Goal: Information Seeking & Learning: Learn about a topic

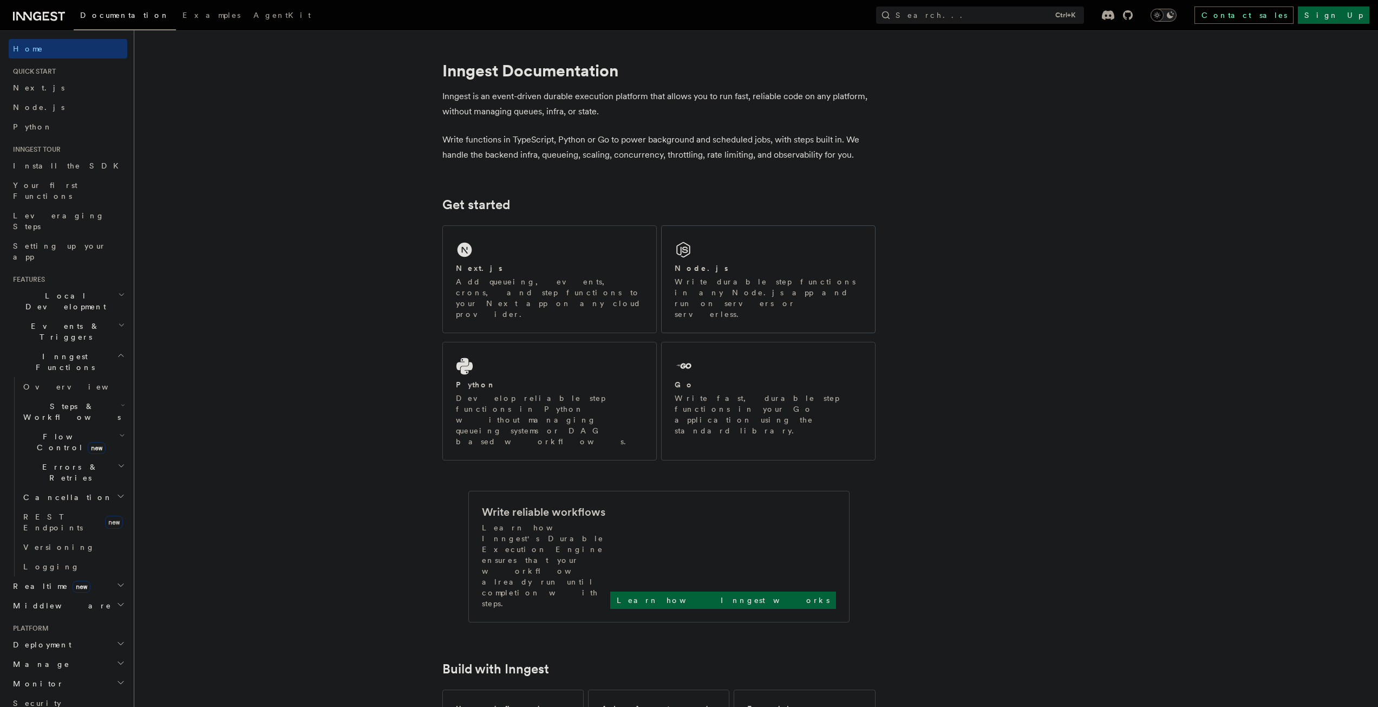
click at [702, 245] on div "Node.js Write durable step functions in any Node.js app and run on servers or s…" at bounding box center [768, 279] width 213 height 107
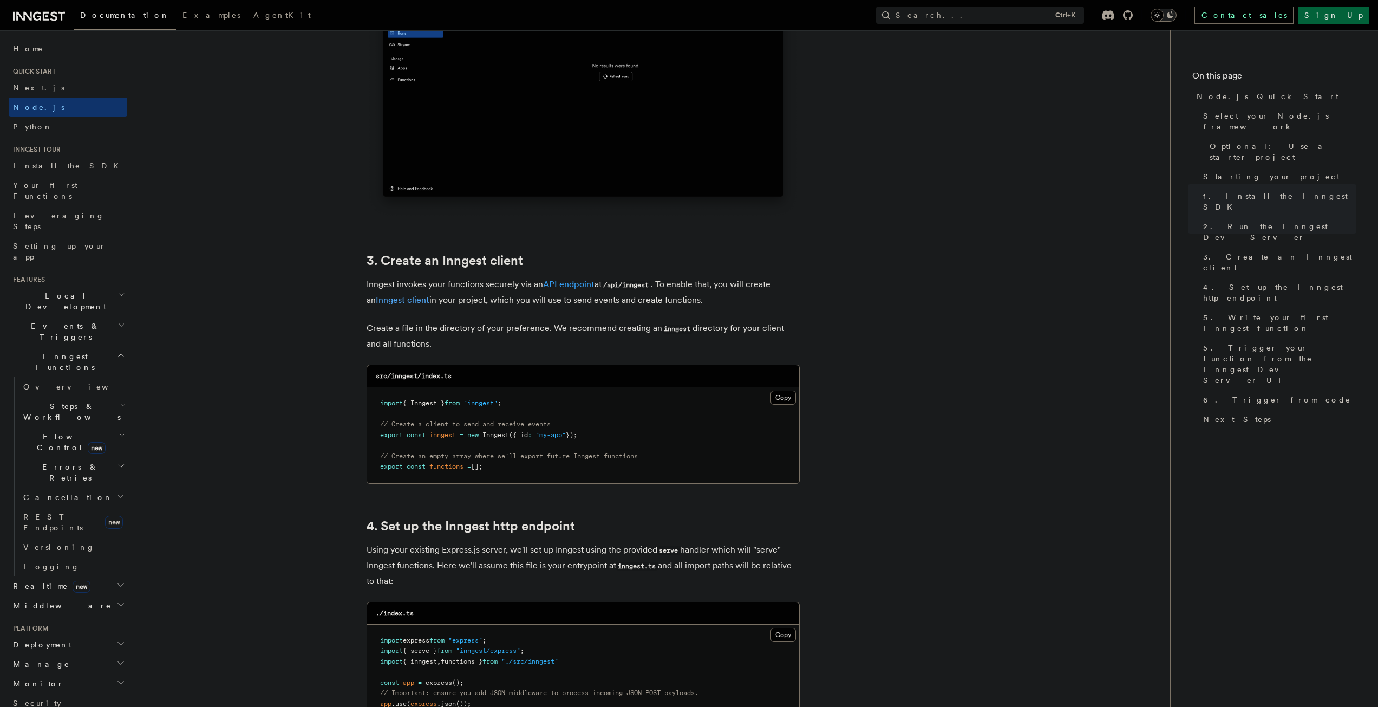
scroll to position [1192, 0]
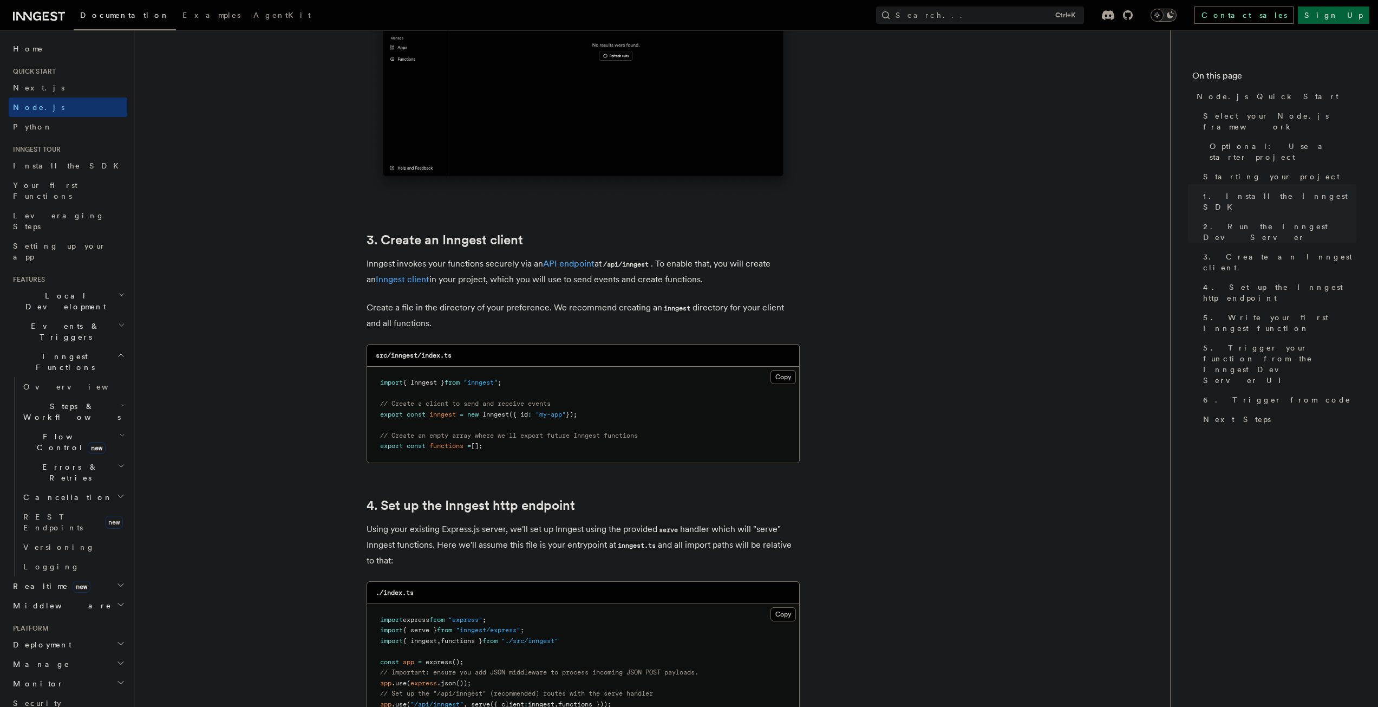
drag, startPoint x: 546, startPoint y: 265, endPoint x: 69, endPoint y: 274, distance: 477.2
click at [69, 316] on h2 "Events & Triggers" at bounding box center [68, 331] width 119 height 30
click at [59, 347] on link "Overview" at bounding box center [73, 356] width 108 height 19
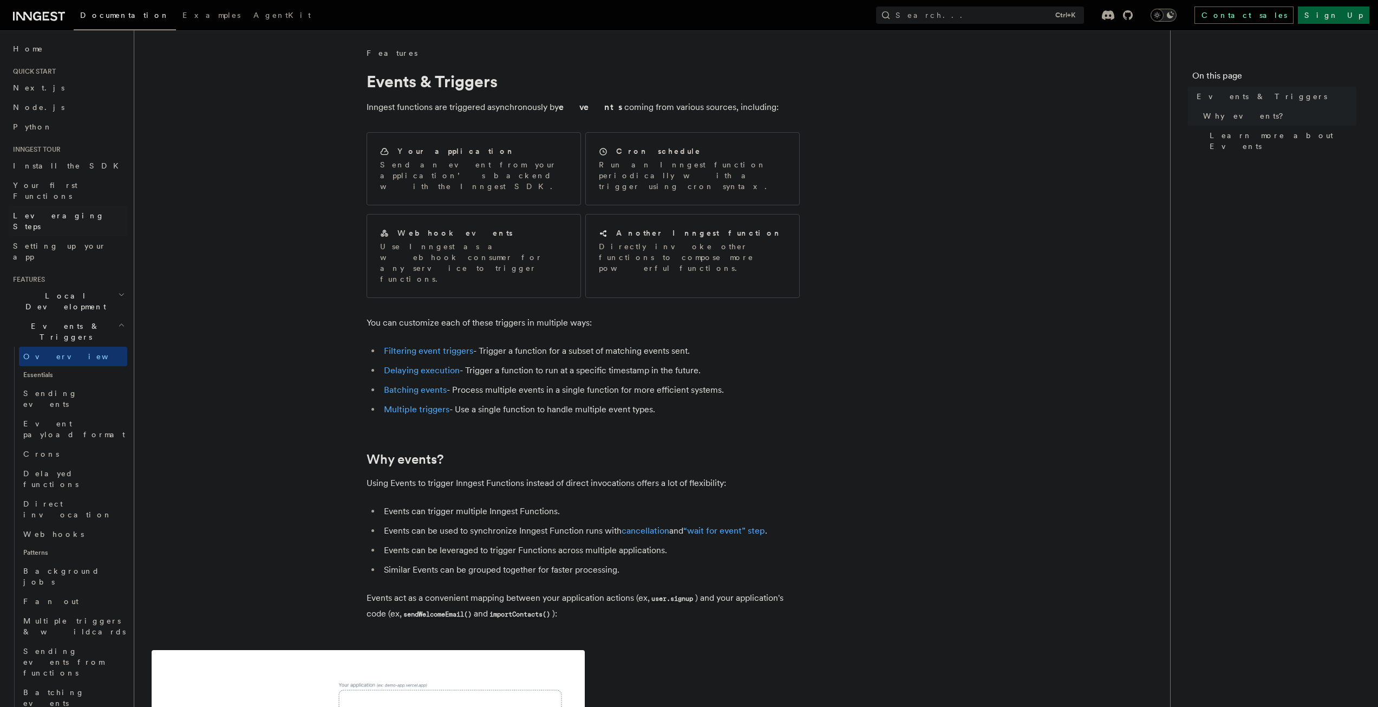
drag, startPoint x: 67, startPoint y: 274, endPoint x: 27, endPoint y: 207, distance: 78.0
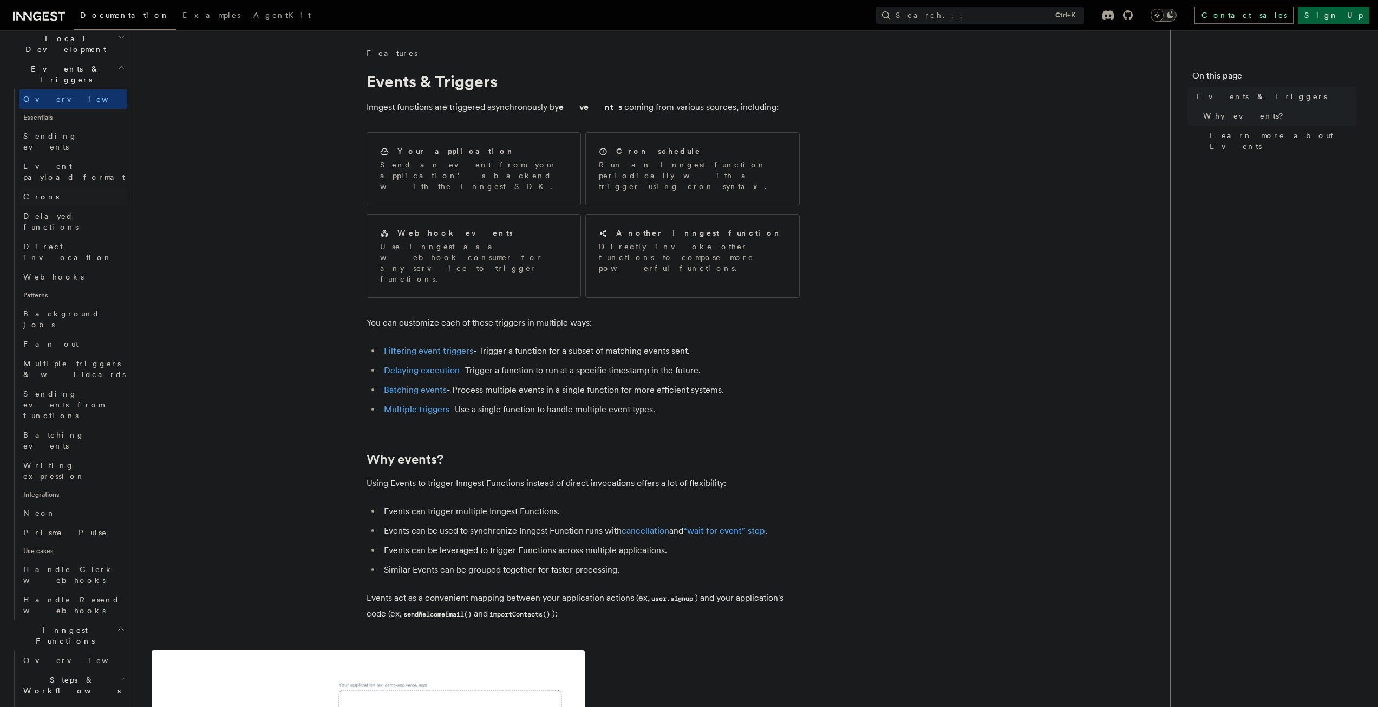
scroll to position [162, 0]
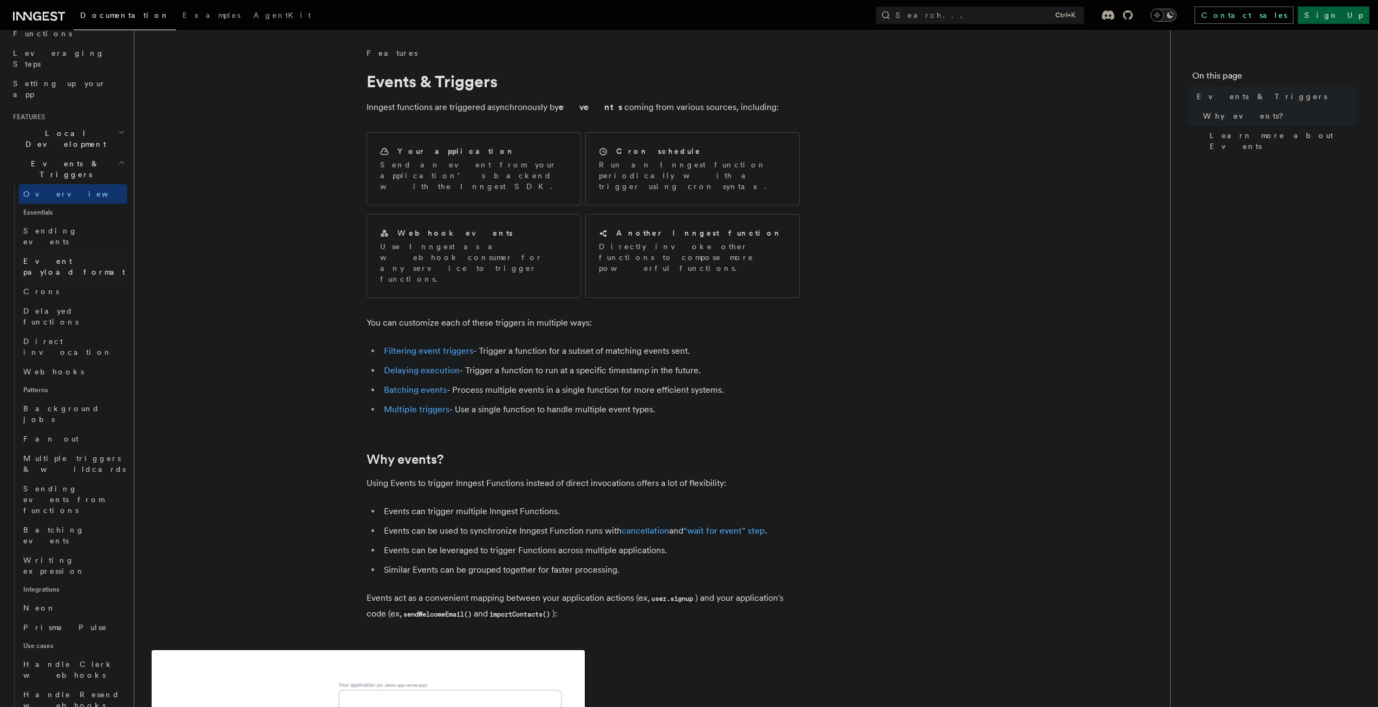
click at [73, 251] on link "Event payload format" at bounding box center [73, 266] width 108 height 30
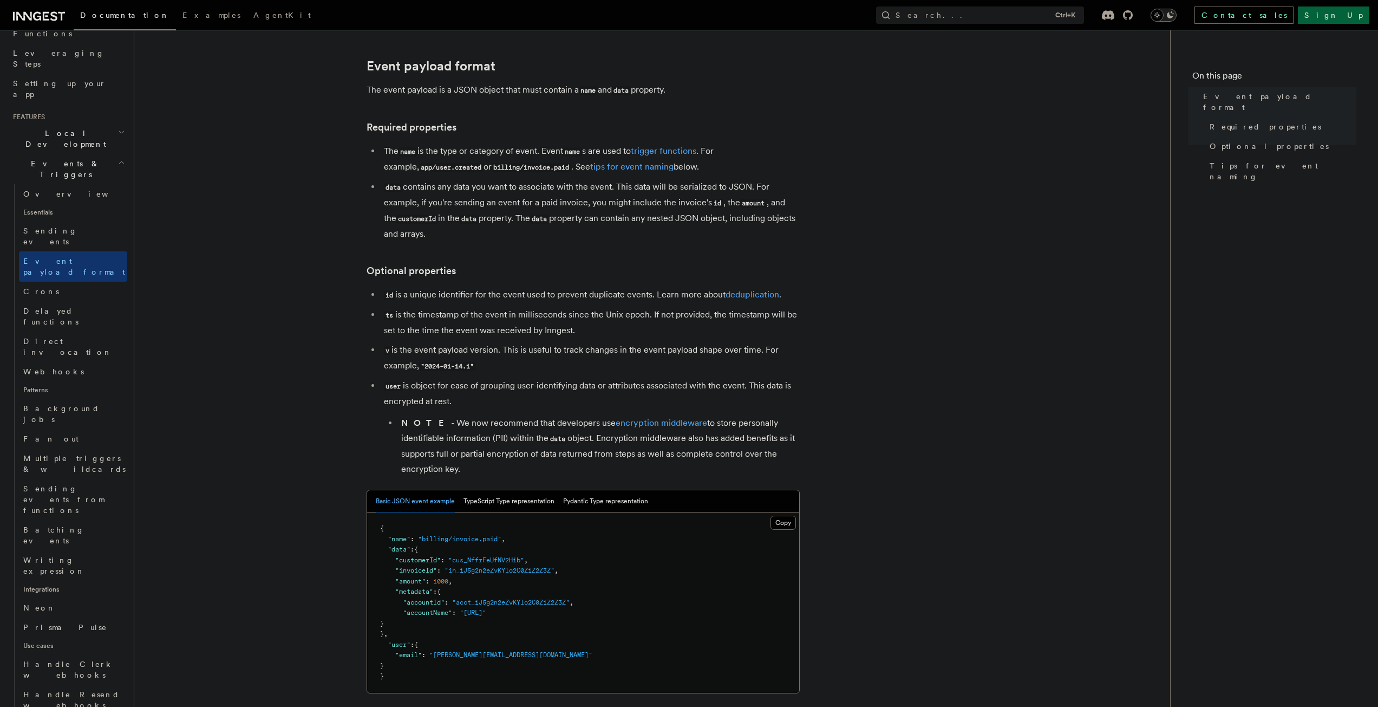
scroll to position [108, 0]
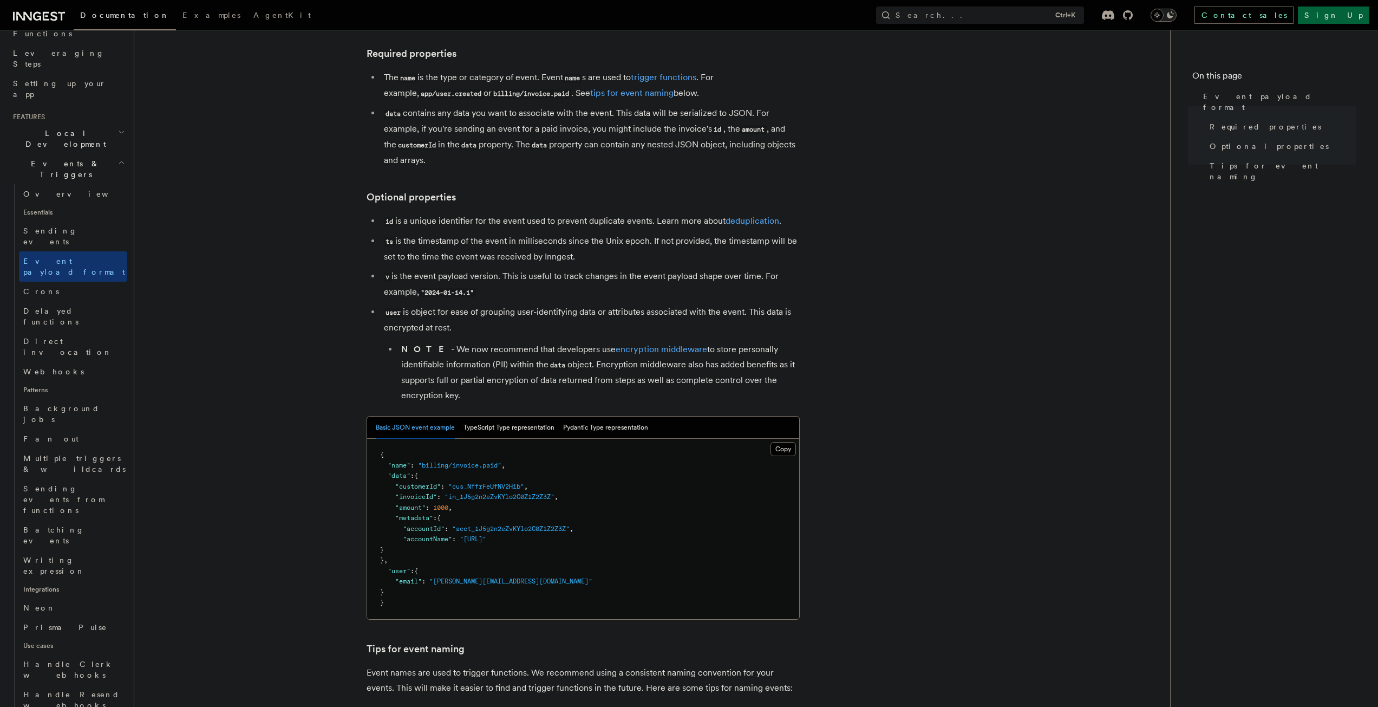
click at [225, 281] on article "Features Events & Triggers Event payload format The event payload is a JSON obj…" at bounding box center [652, 528] width 1001 height 1179
click at [88, 301] on link "Delayed functions" at bounding box center [73, 316] width 108 height 30
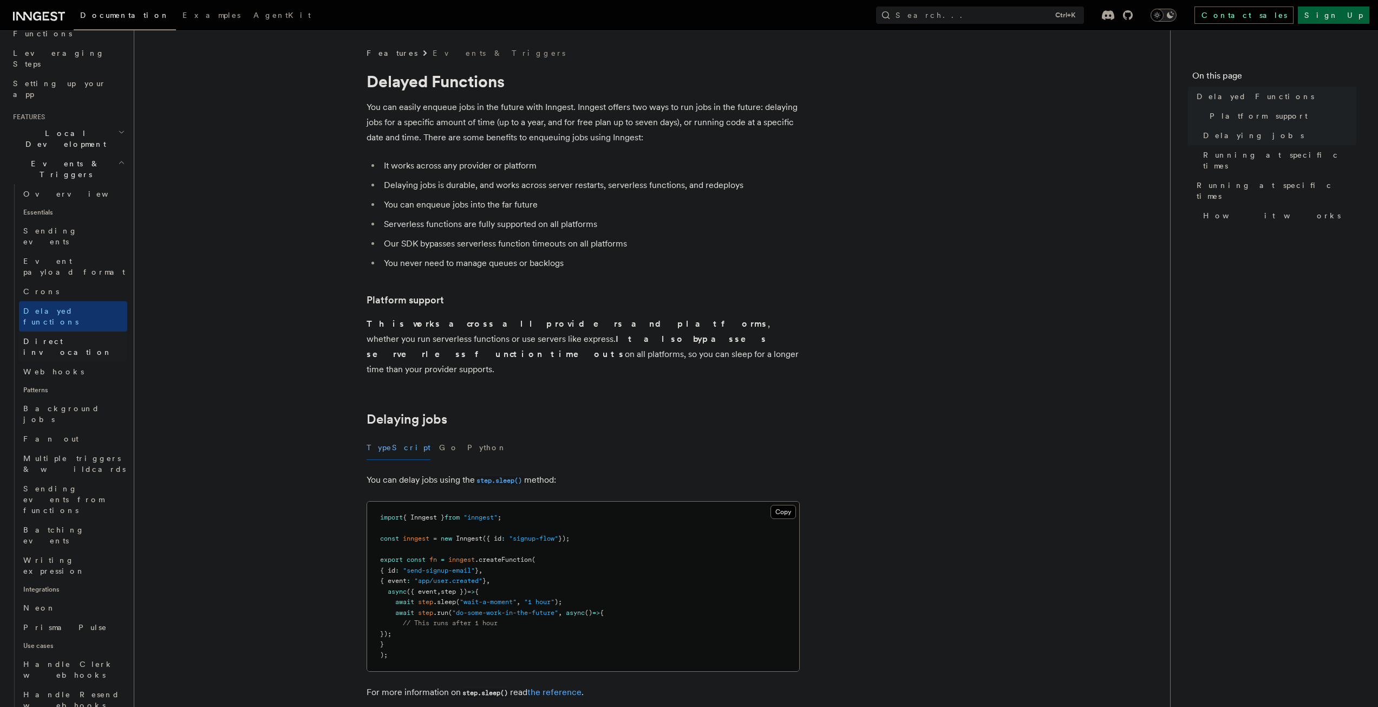
click at [82, 331] on link "Direct invocation" at bounding box center [73, 346] width 108 height 30
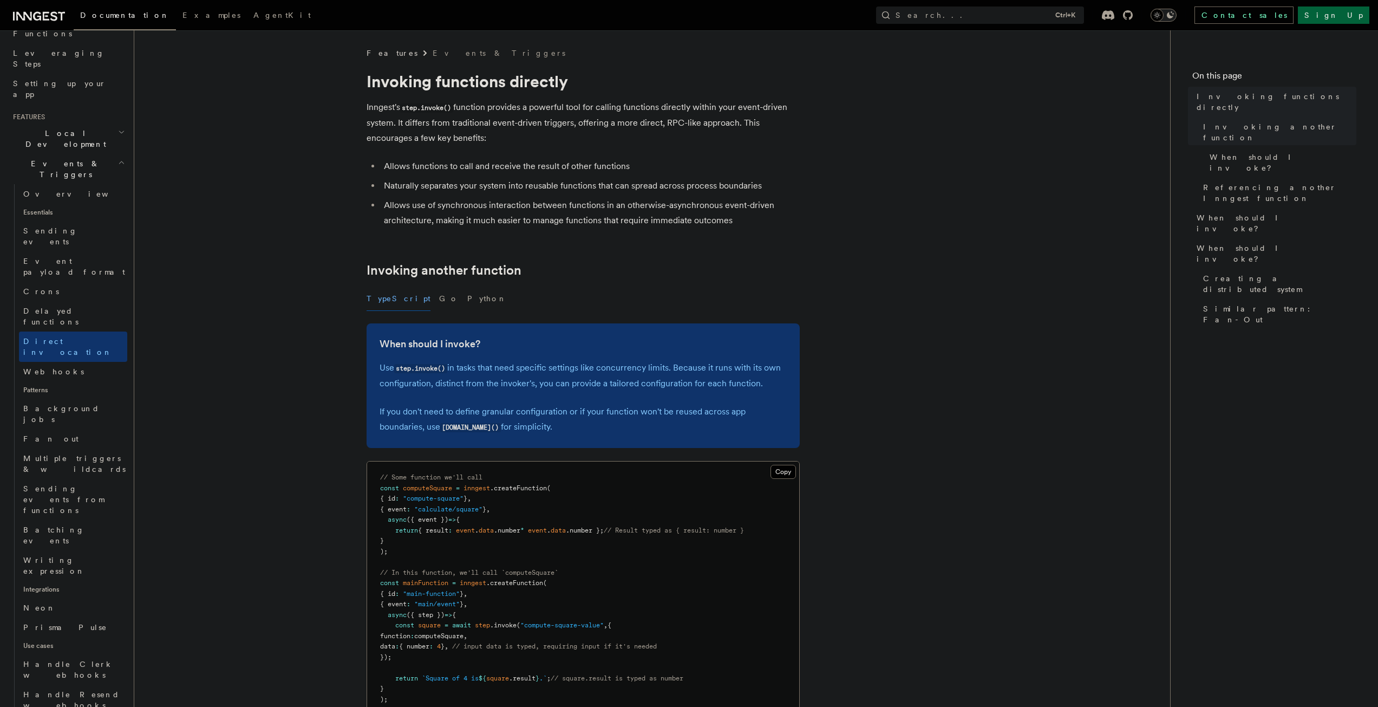
scroll to position [271, 0]
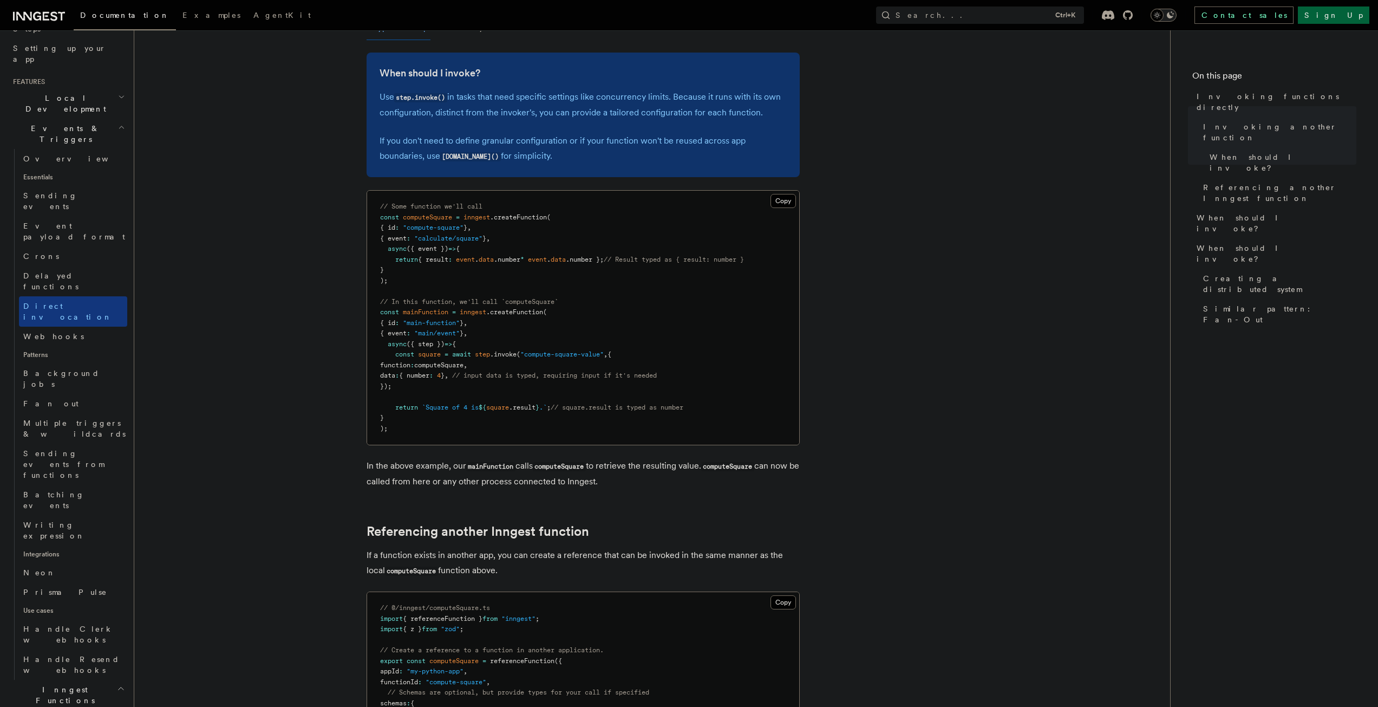
scroll to position [217, 0]
click at [47, 313] on span "Webhooks" at bounding box center [53, 317] width 61 height 9
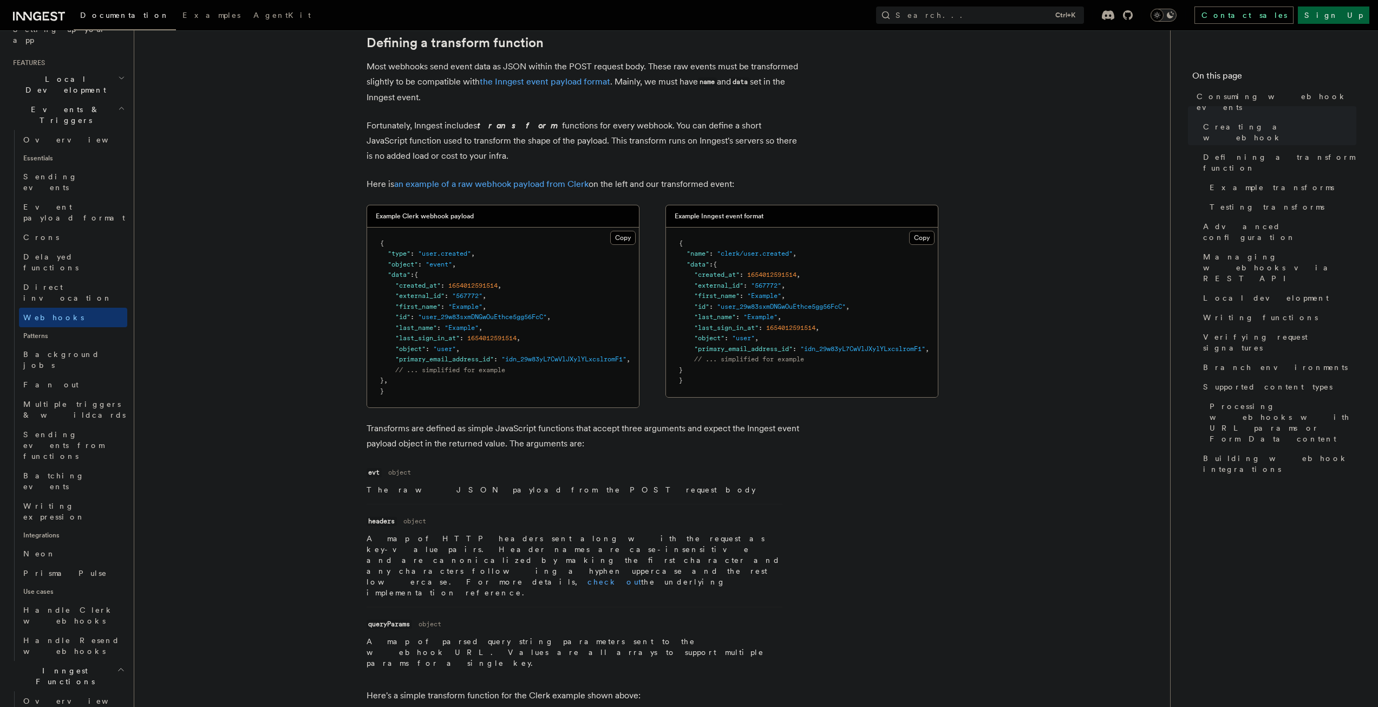
scroll to position [921, 0]
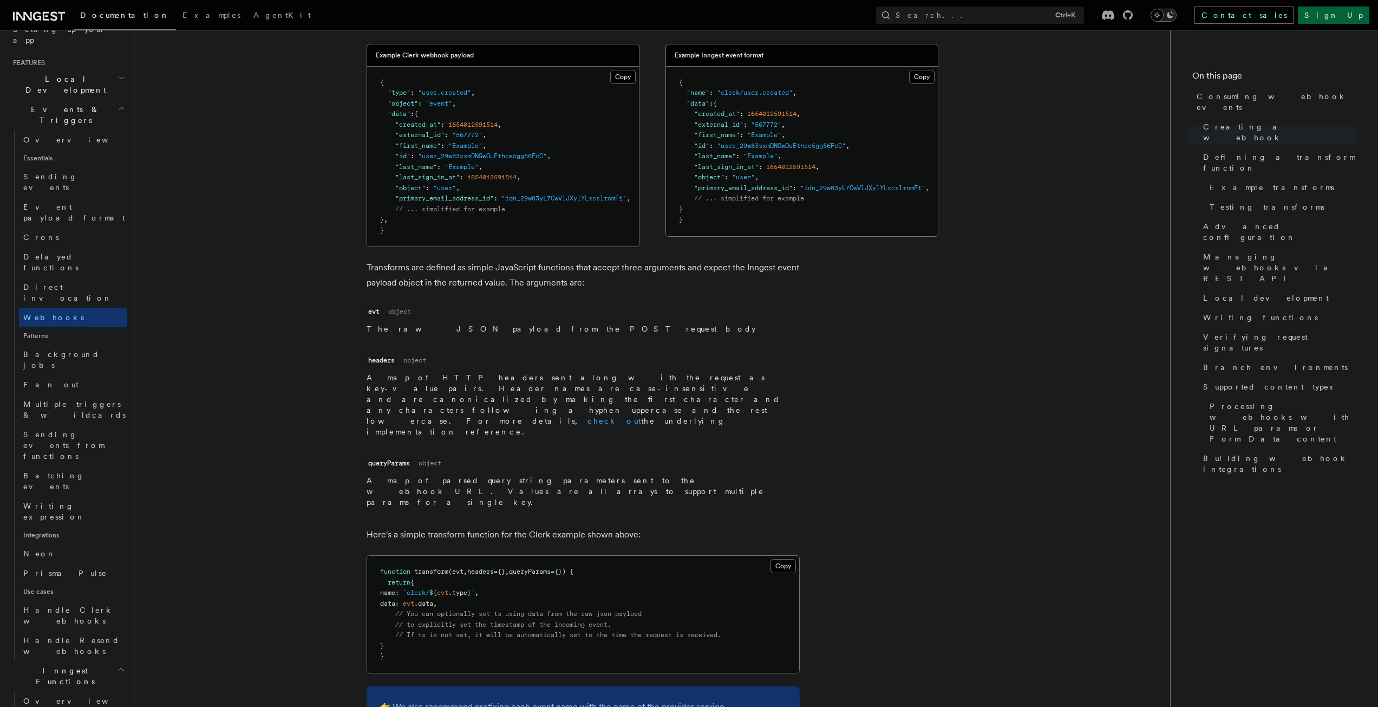
click at [48, 327] on span "Patterns" at bounding box center [73, 335] width 108 height 17
click at [43, 350] on span "Background jobs" at bounding box center [61, 359] width 76 height 19
